Goal: Task Accomplishment & Management: Use online tool/utility

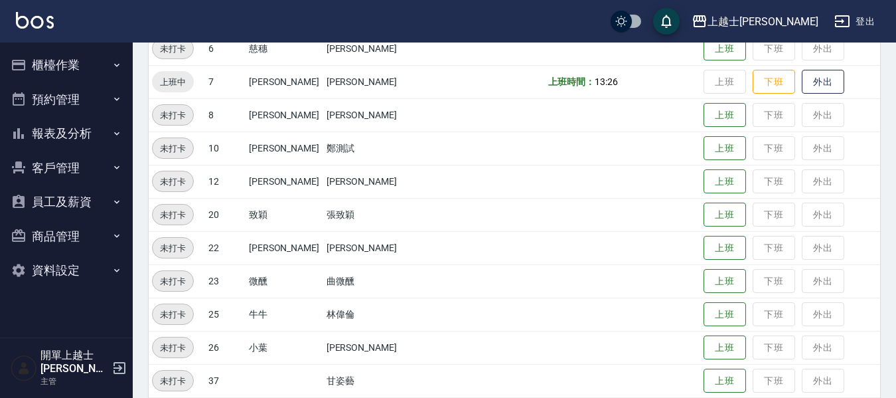
scroll to position [266, 0]
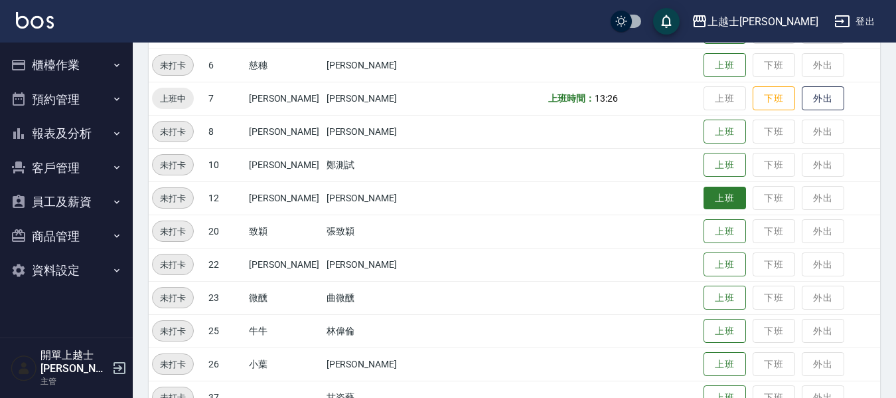
click at [704, 201] on button "上班" at bounding box center [725, 198] width 42 height 23
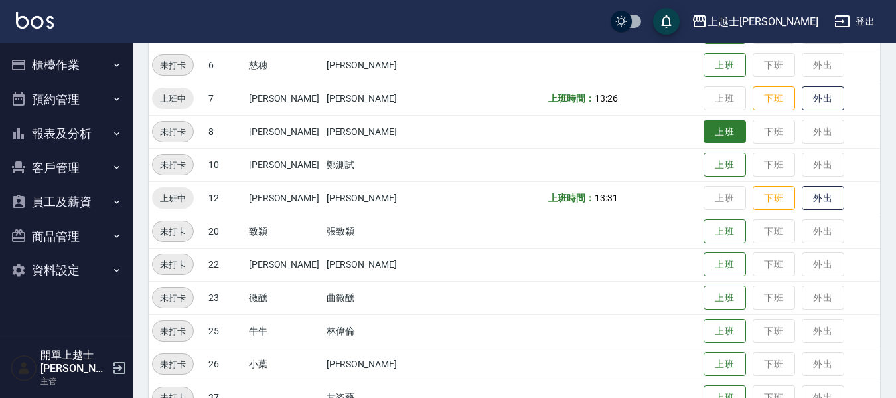
scroll to position [266, 0]
click at [704, 131] on button "上班" at bounding box center [725, 131] width 42 height 23
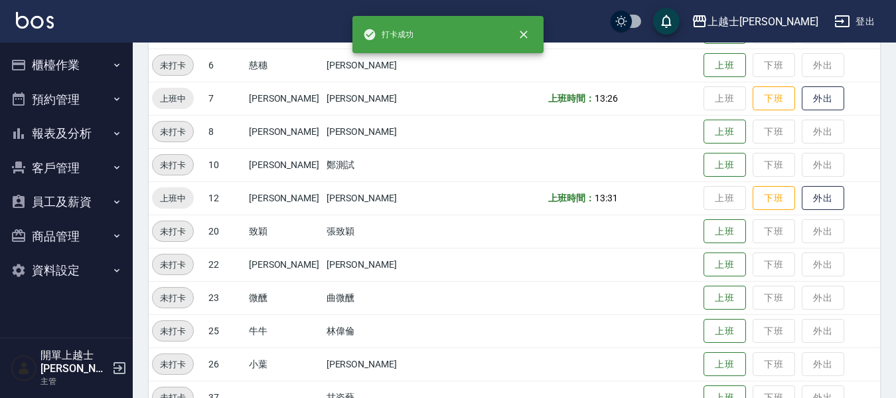
scroll to position [133, 0]
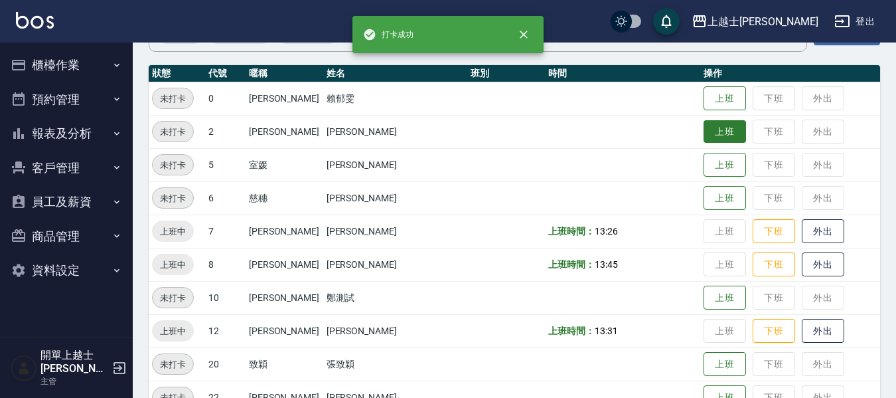
click at [704, 139] on button "上班" at bounding box center [725, 131] width 42 height 23
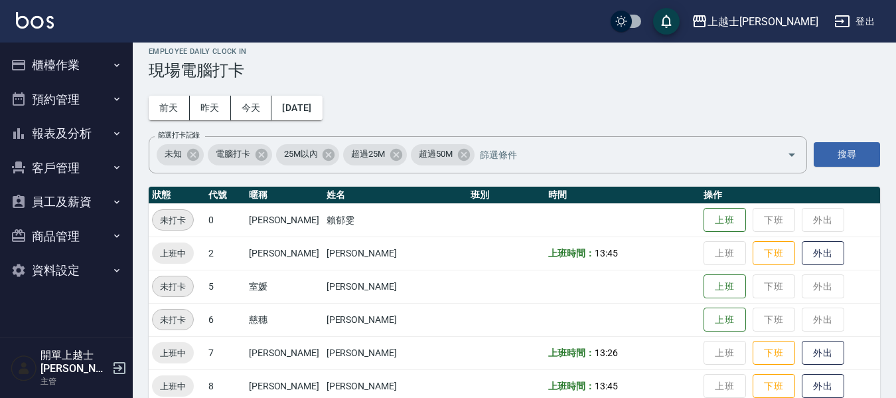
scroll to position [0, 0]
